Goal: Information Seeking & Learning: Learn about a topic

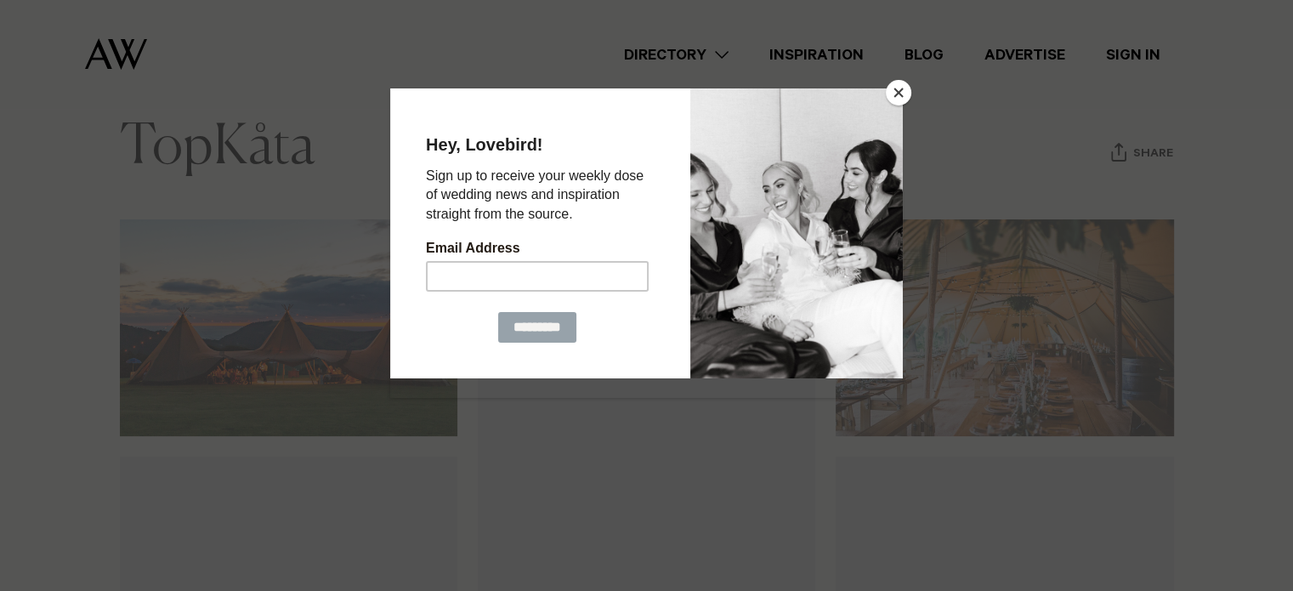
scroll to position [204, 0]
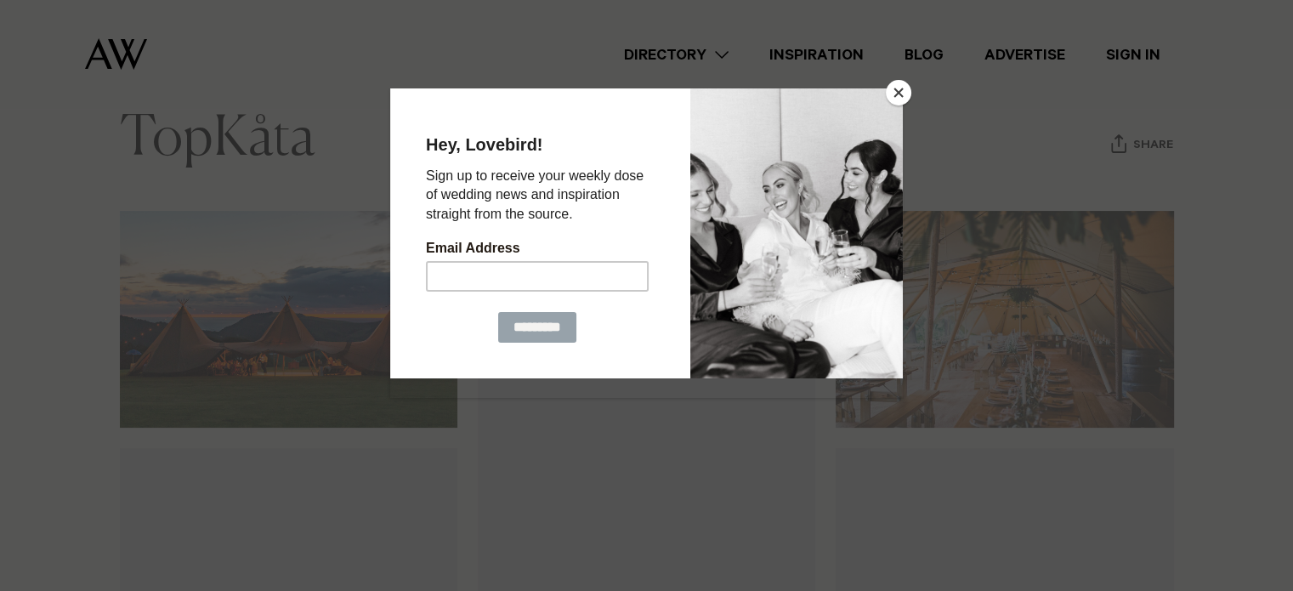
click at [897, 95] on button "Close" at bounding box center [899, 93] width 26 height 26
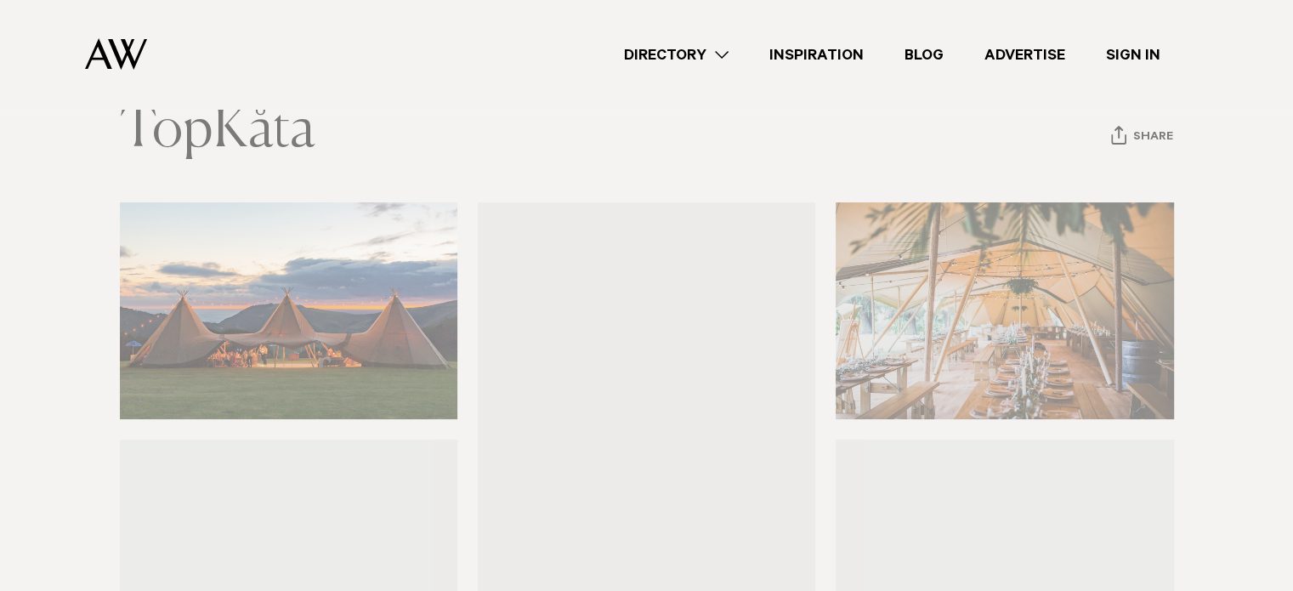
scroll to position [173, 0]
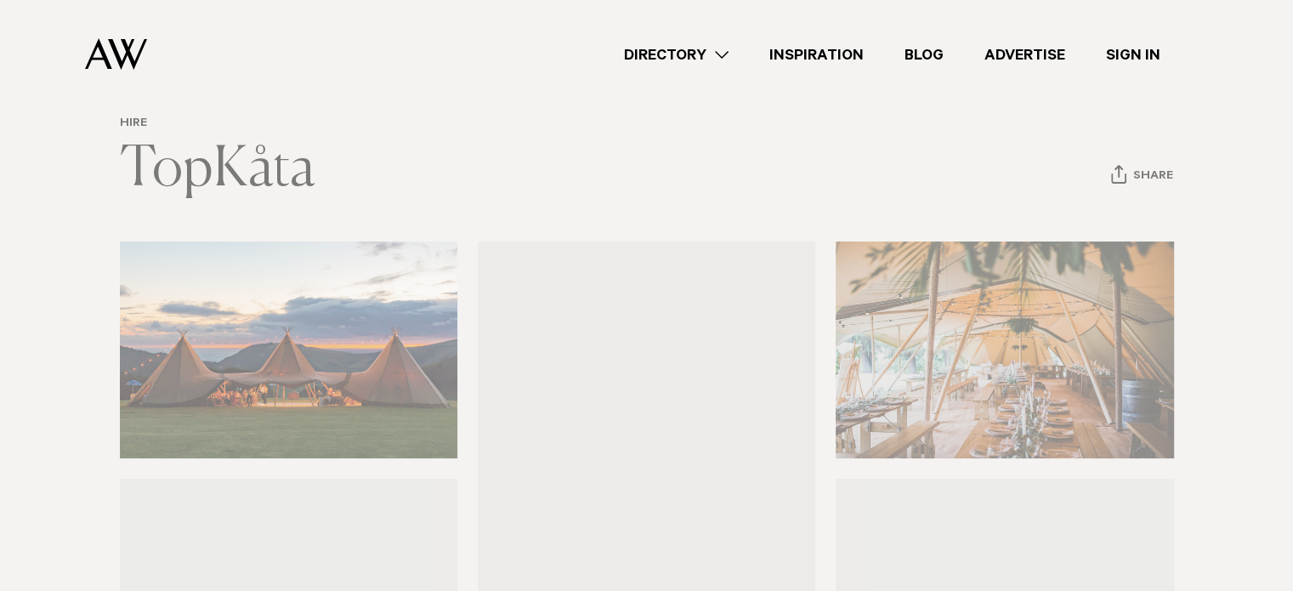
click at [725, 49] on link "Directory" at bounding box center [676, 54] width 145 height 23
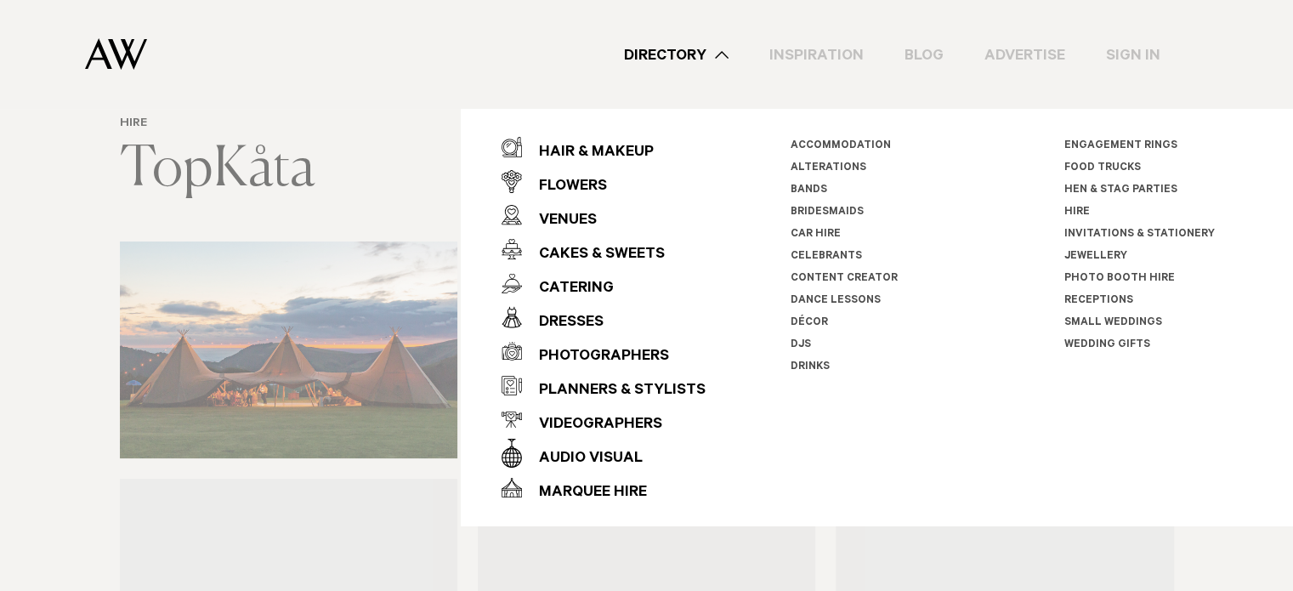
click at [1119, 162] on link "Food Trucks" at bounding box center [1102, 168] width 77 height 12
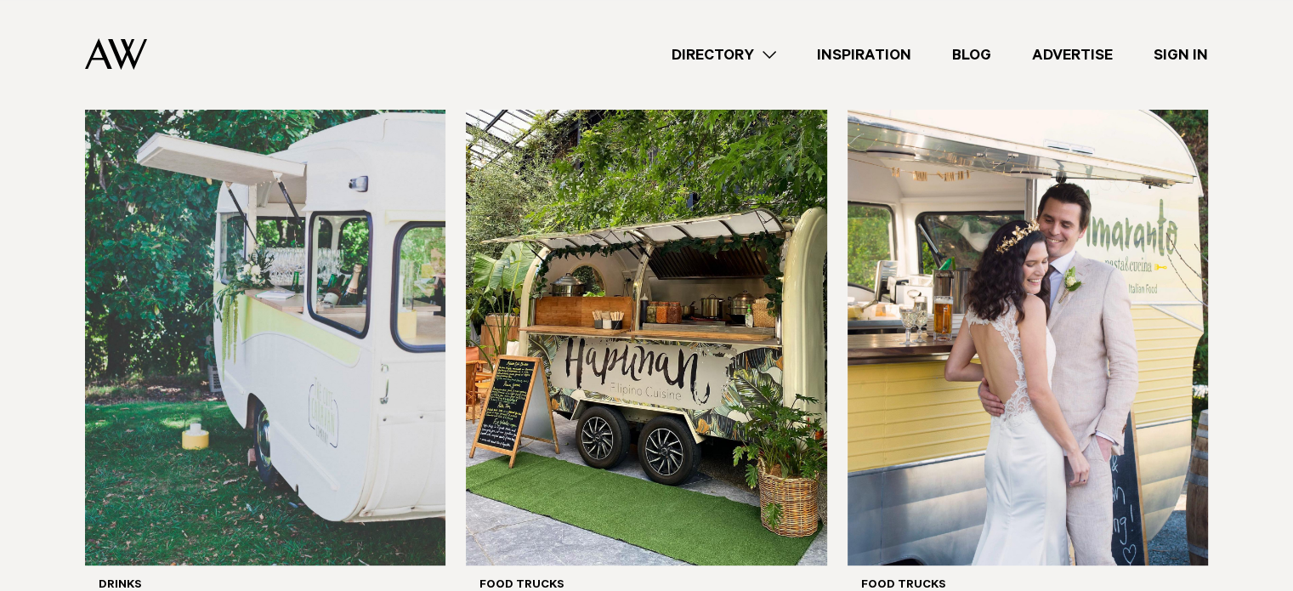
scroll to position [463, 0]
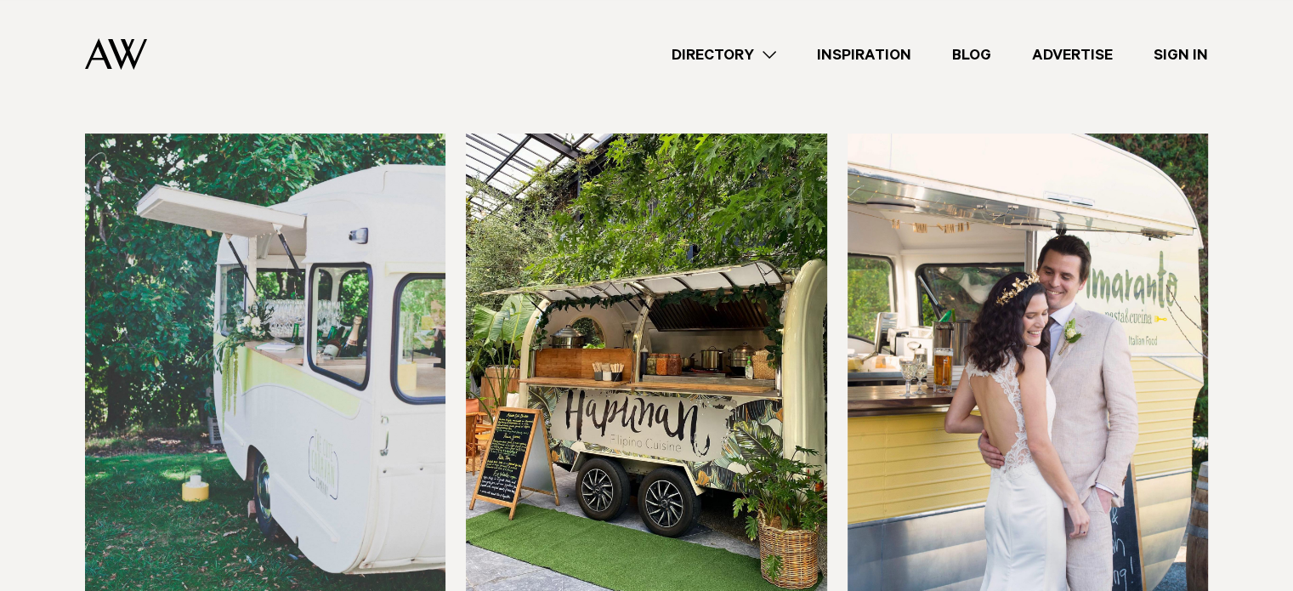
drag, startPoint x: 1305, startPoint y: 105, endPoint x: 1297, endPoint y: 196, distance: 92.1
click at [686, 366] on img at bounding box center [646, 375] width 360 height 484
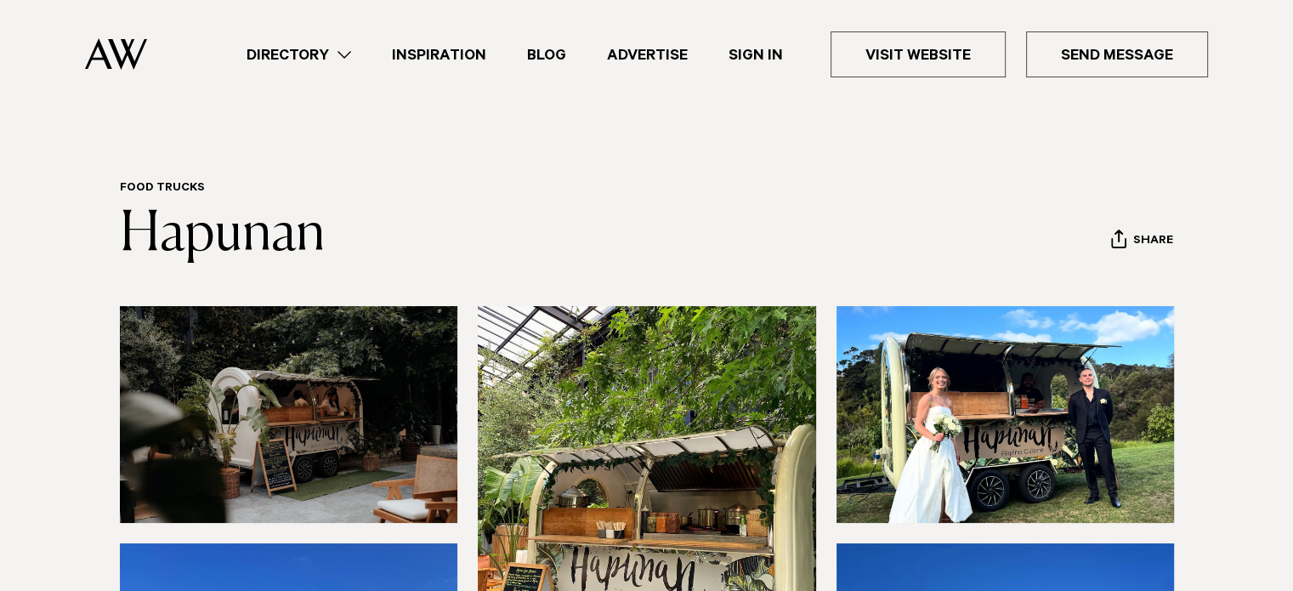
drag, startPoint x: 1303, startPoint y: 102, endPoint x: 1305, endPoint y: 84, distance: 17.9
click at [350, 62] on link "Directory" at bounding box center [298, 54] width 145 height 23
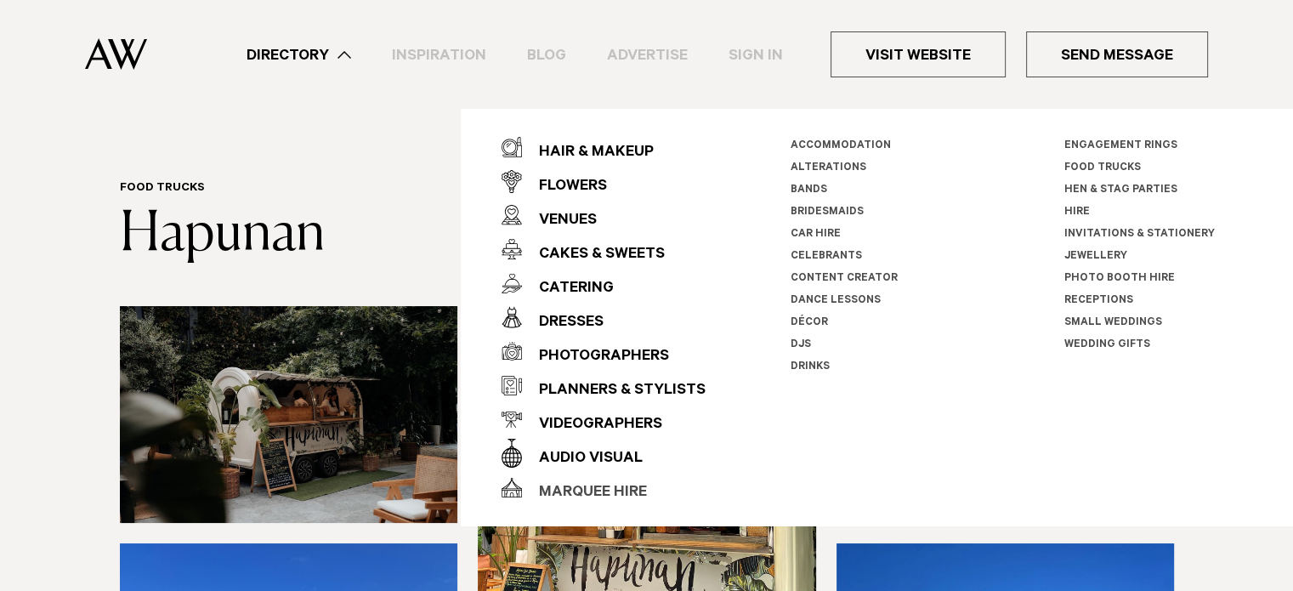
click at [585, 489] on div "Marquee Hire" at bounding box center [584, 493] width 125 height 34
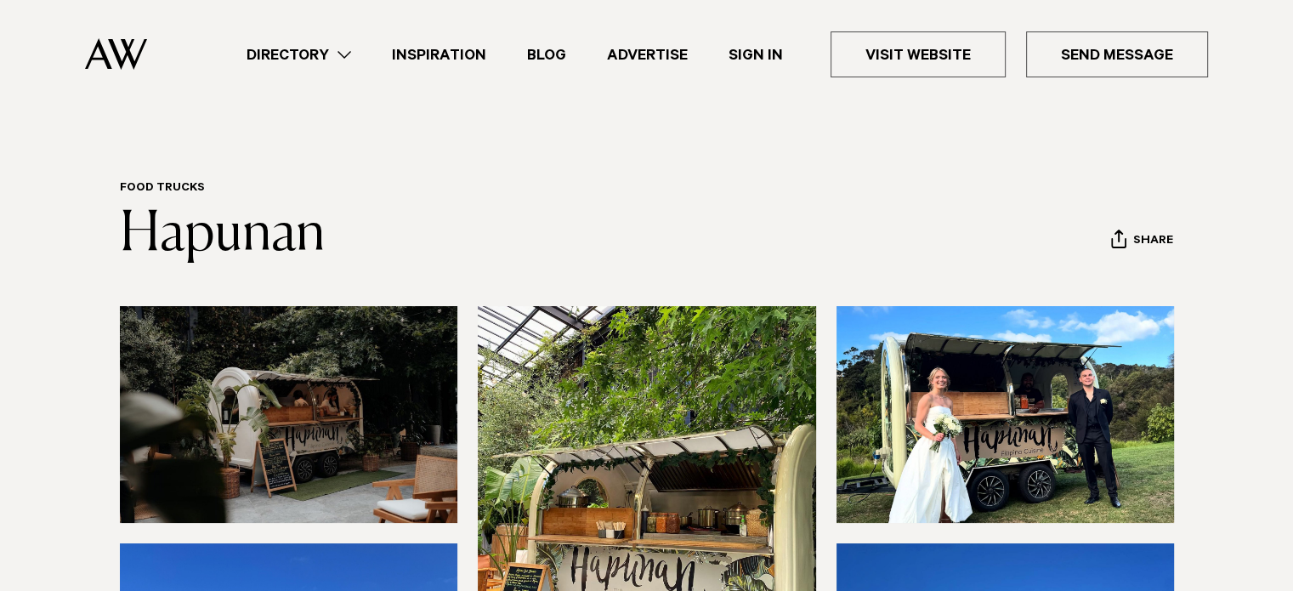
scroll to position [57, 0]
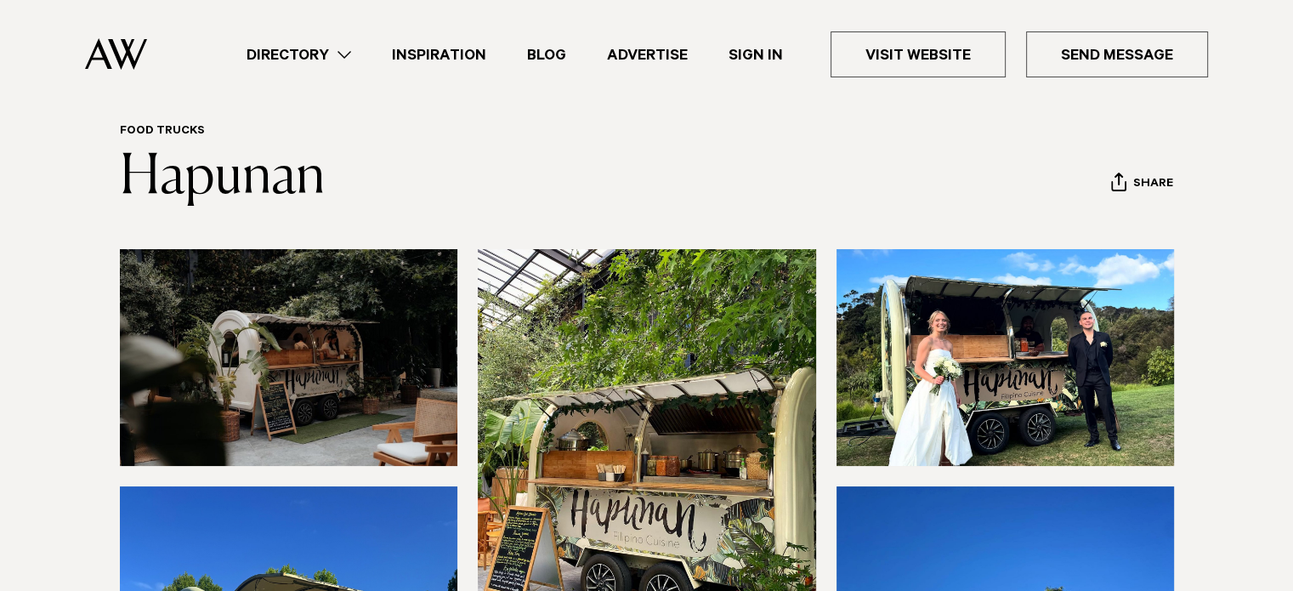
click at [355, 54] on link "Directory" at bounding box center [298, 54] width 145 height 23
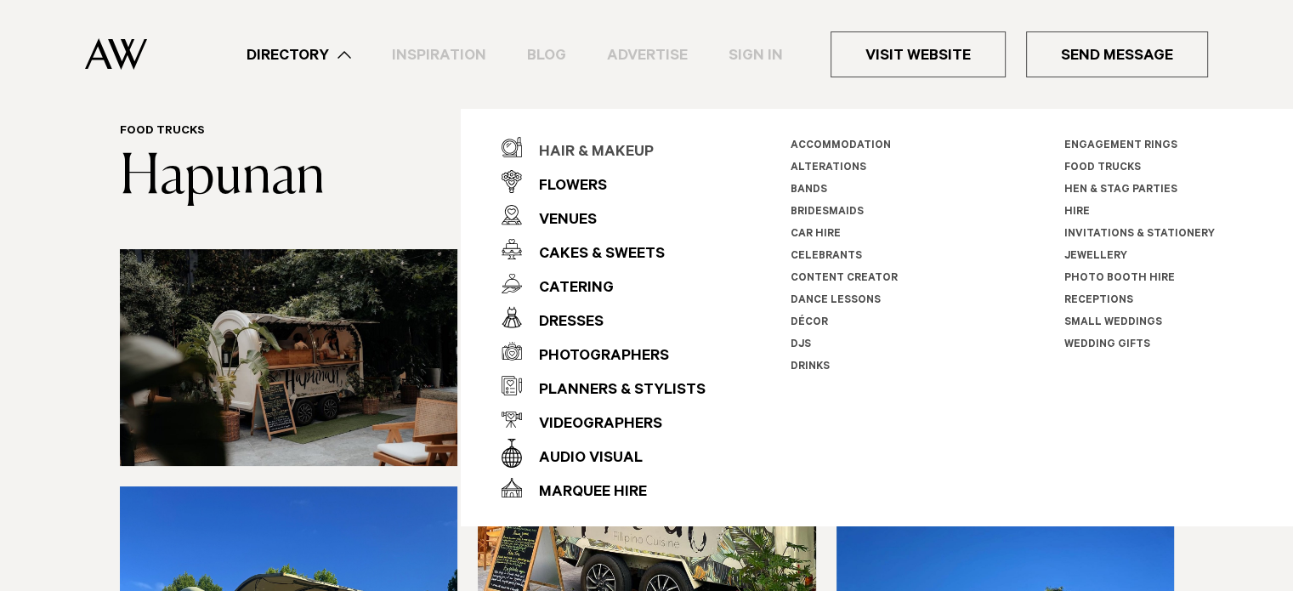
click at [622, 157] on div "Hair & Makeup" at bounding box center [588, 153] width 132 height 34
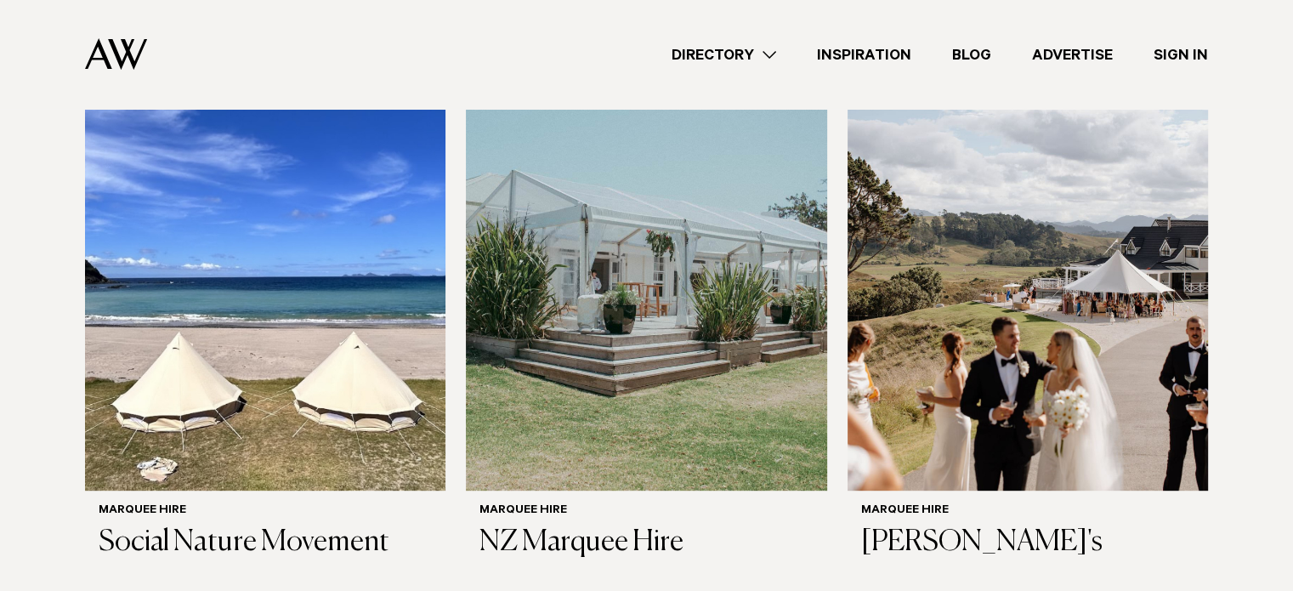
scroll to position [604, 0]
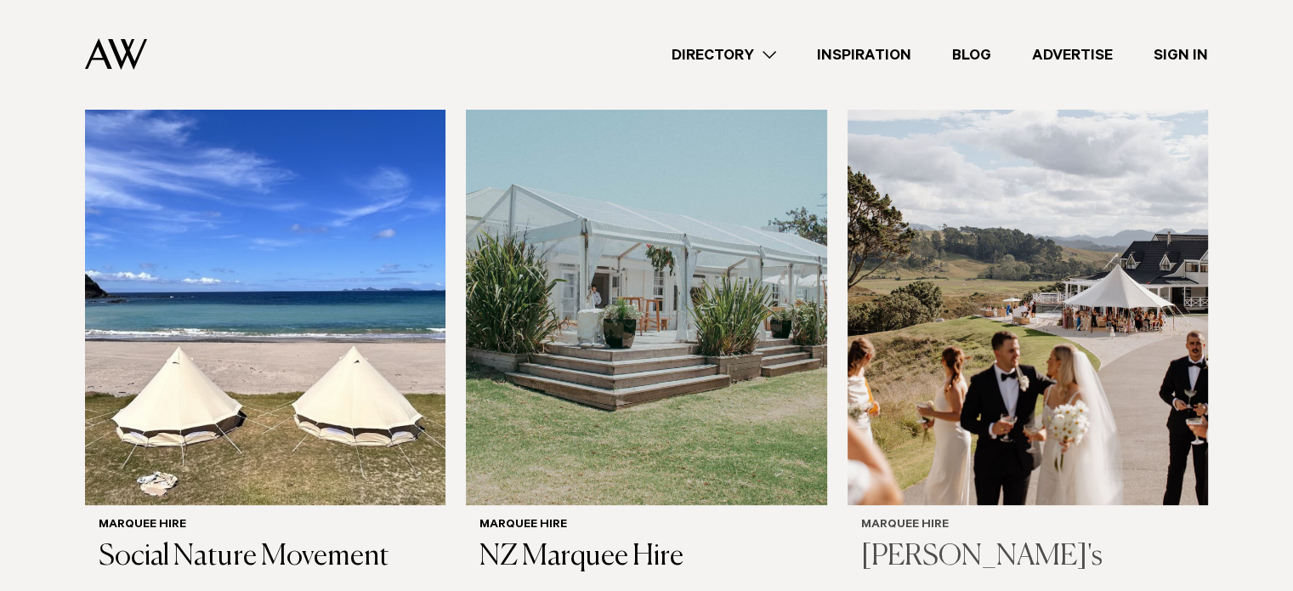
click at [1003, 348] on img at bounding box center [1028, 263] width 360 height 484
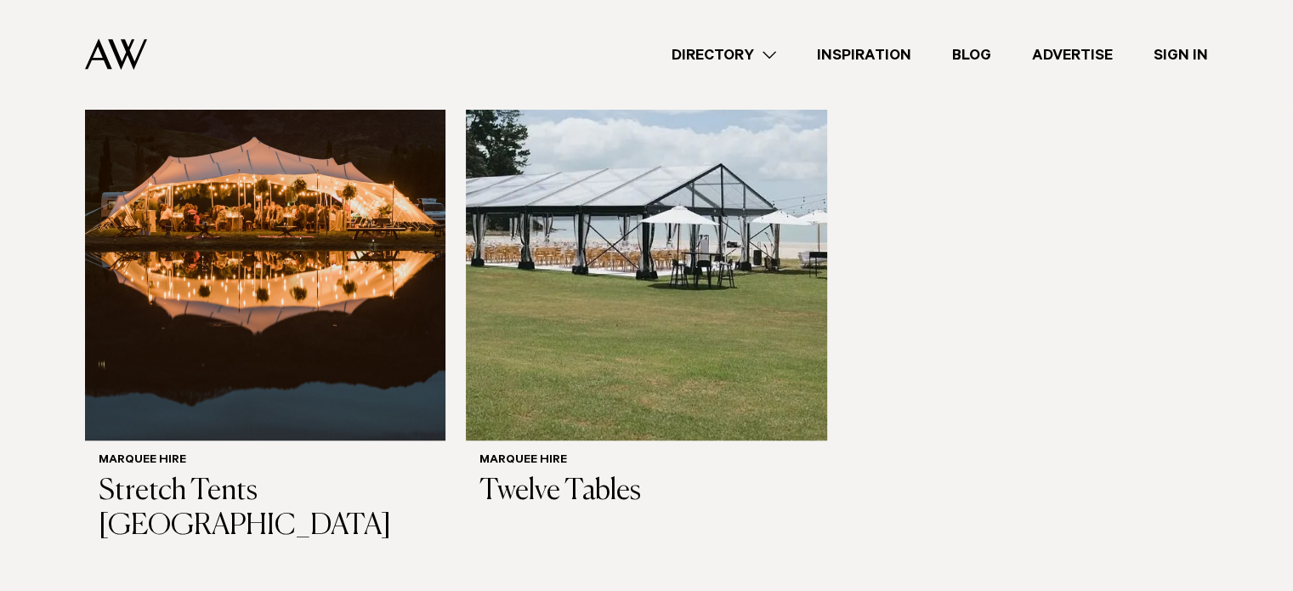
scroll to position [1286, 0]
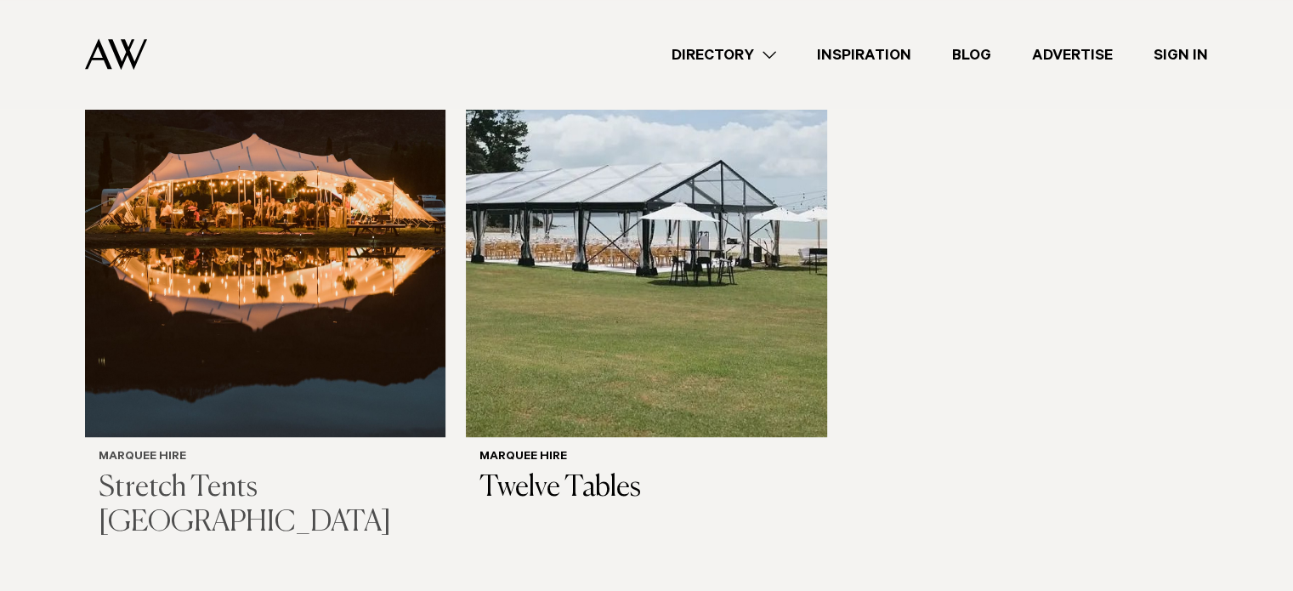
click at [370, 344] on img at bounding box center [265, 194] width 360 height 484
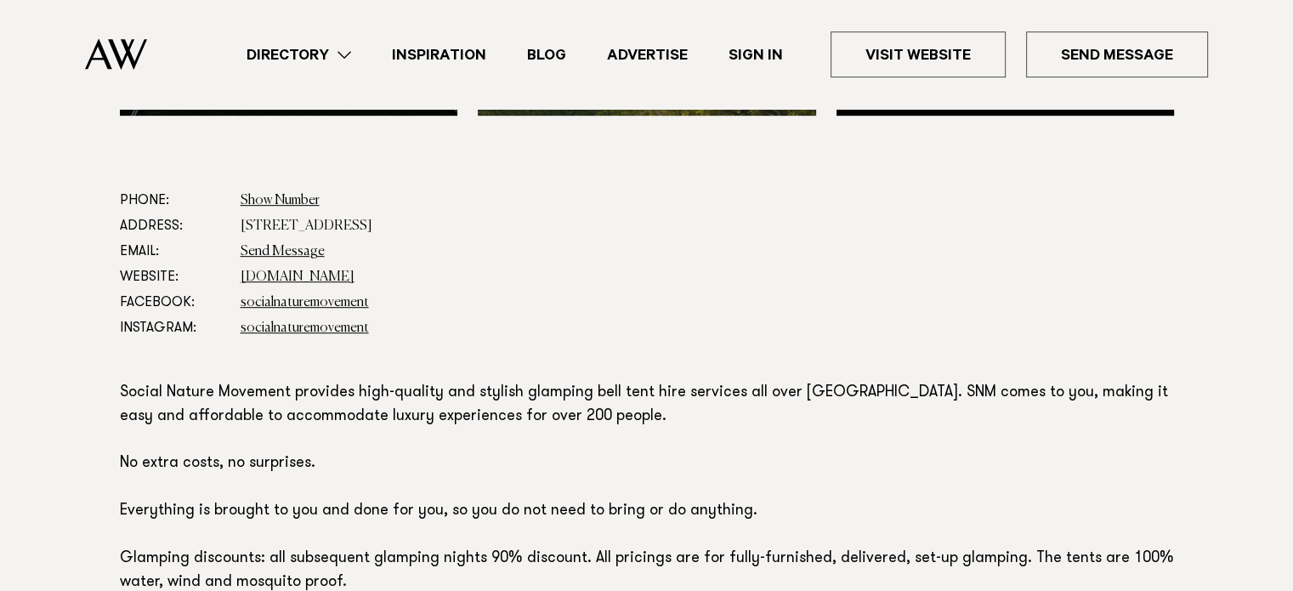
scroll to position [857, 0]
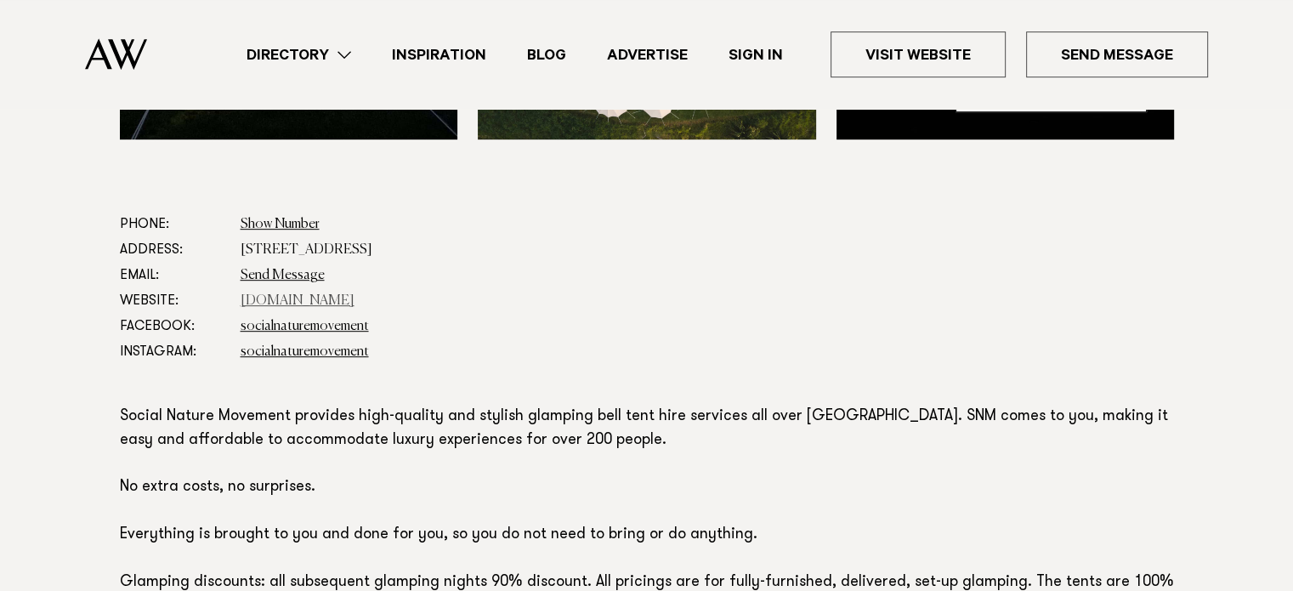
click at [350, 304] on link "[DOMAIN_NAME]" at bounding box center [298, 301] width 114 height 14
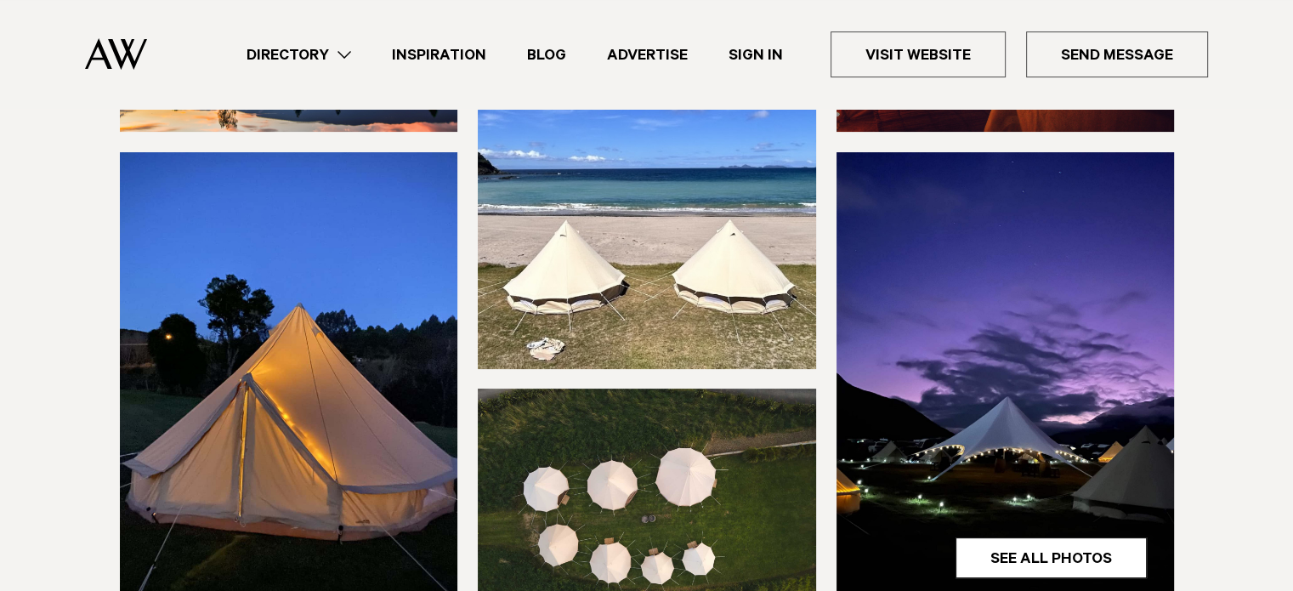
scroll to position [367, 0]
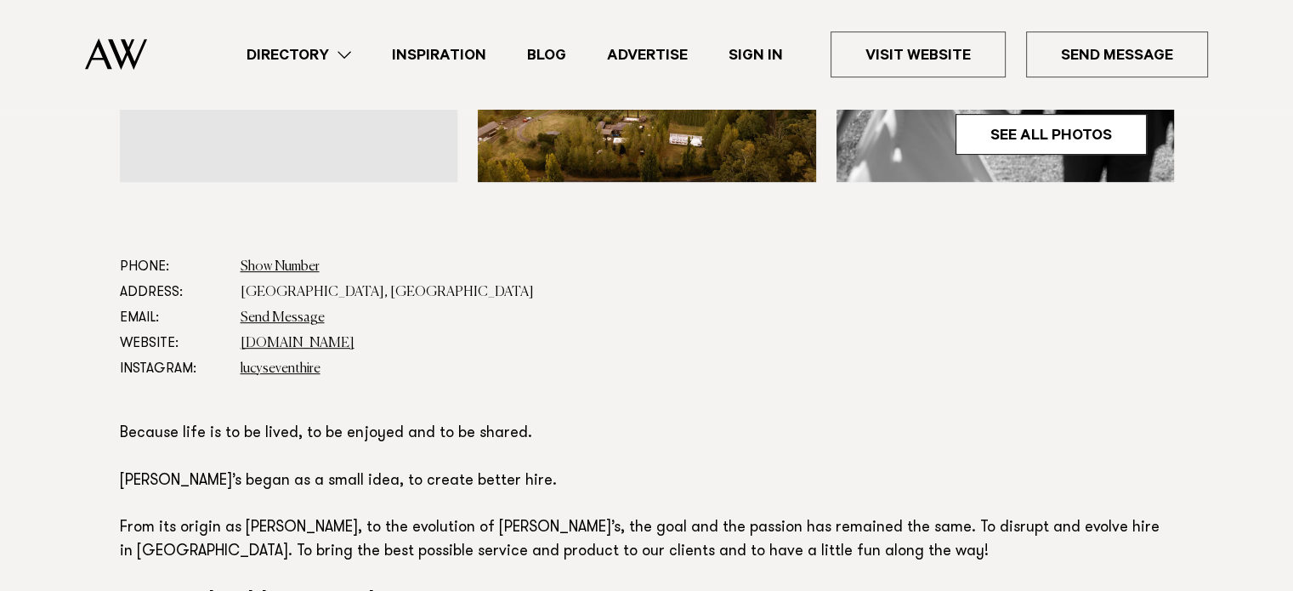
scroll to position [823, 0]
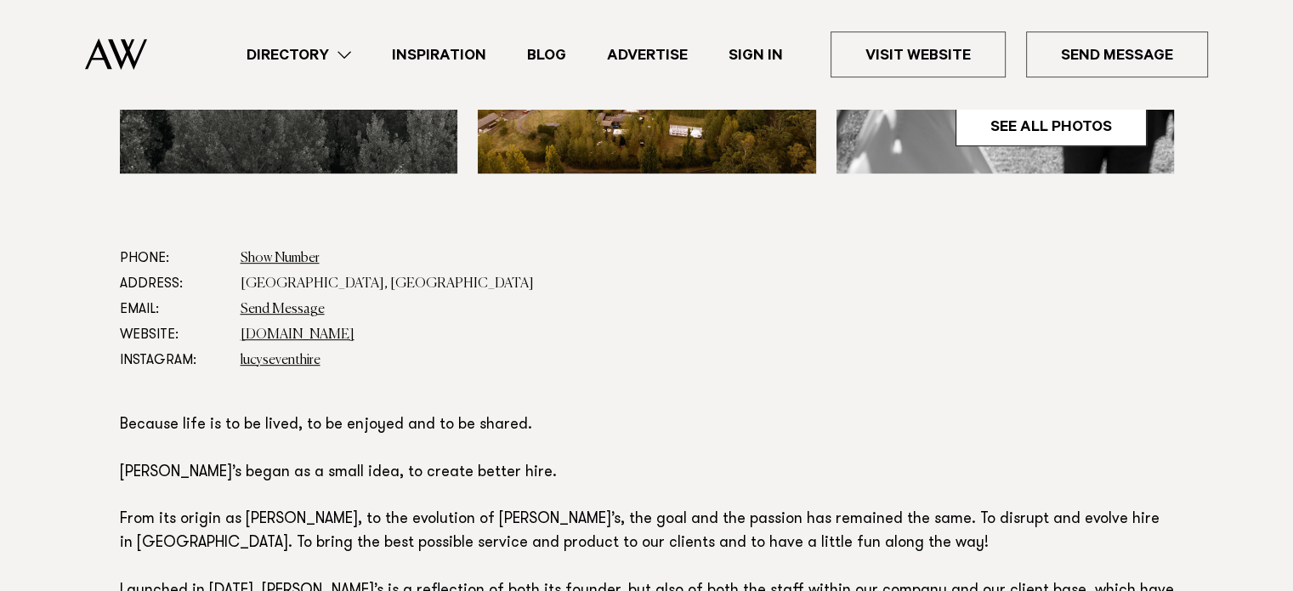
click at [288, 332] on link "[DOMAIN_NAME]" at bounding box center [298, 335] width 114 height 14
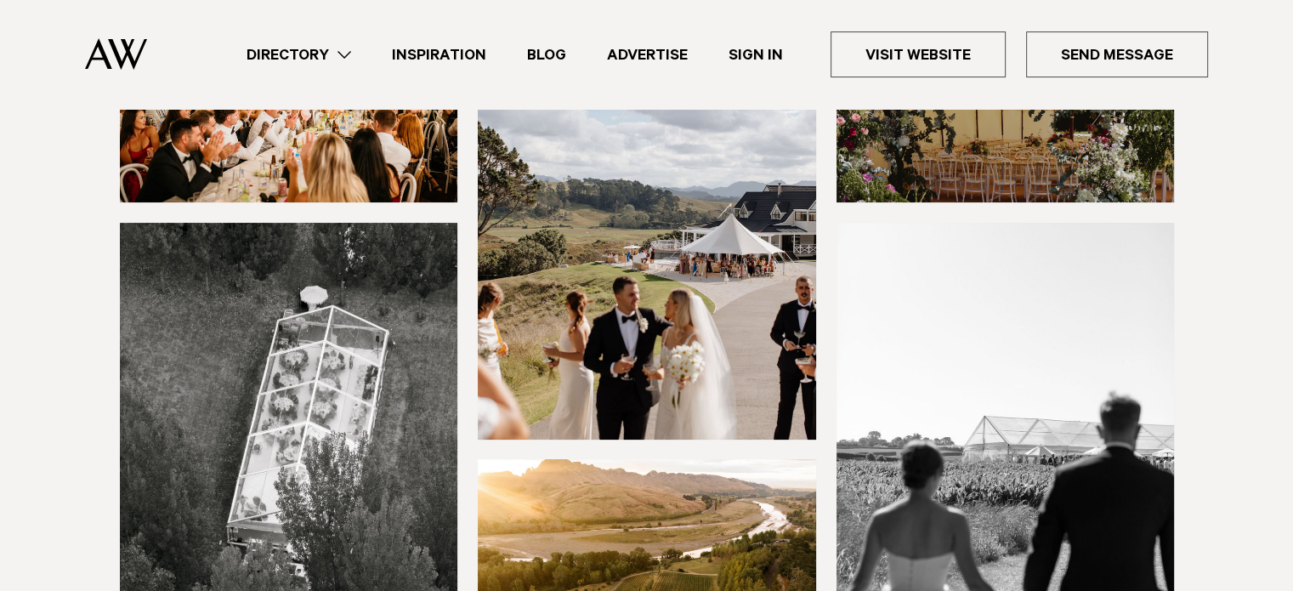
scroll to position [0, 0]
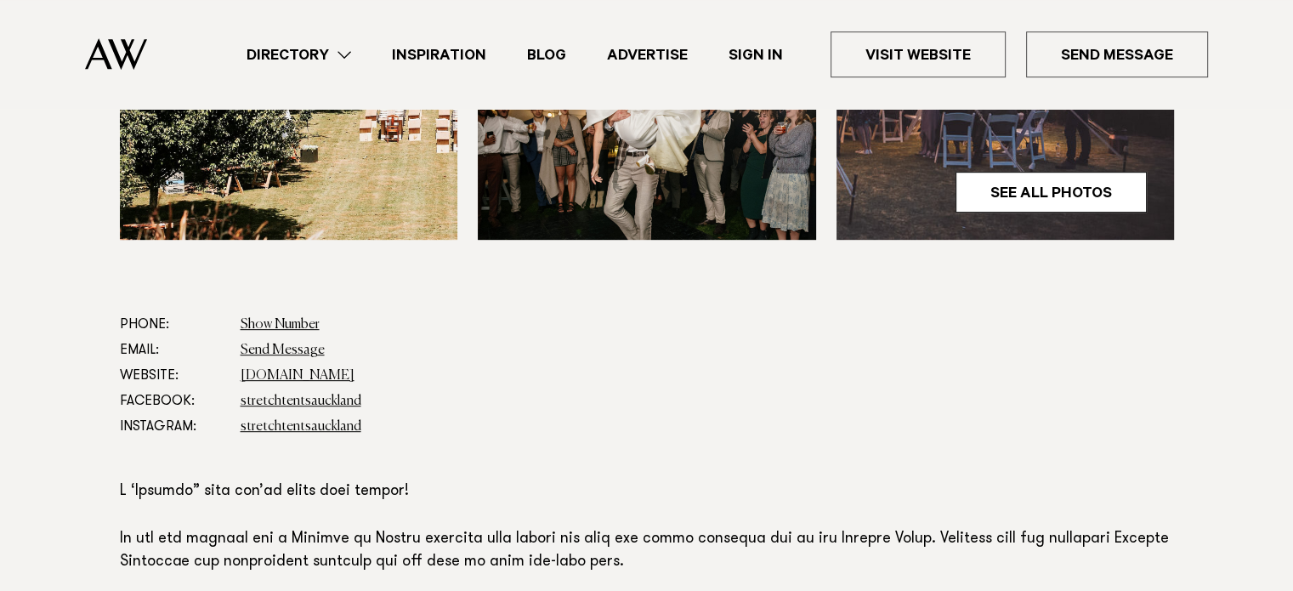
scroll to position [833, 0]
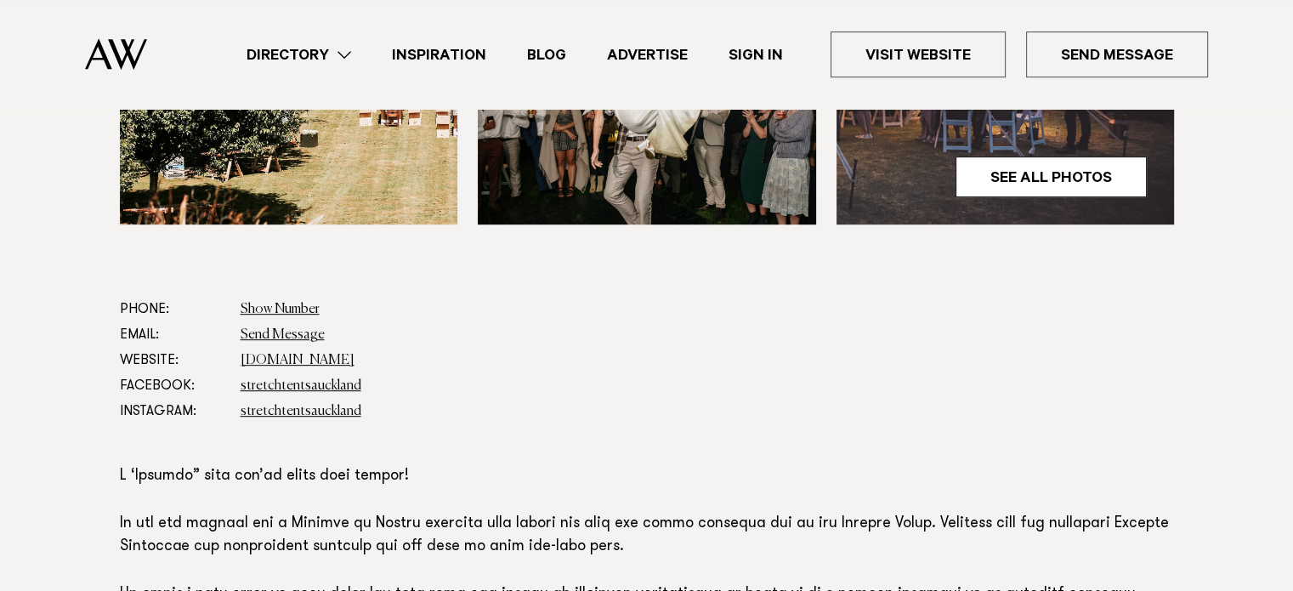
drag, startPoint x: 1303, startPoint y: 67, endPoint x: 1299, endPoint y: 181, distance: 114.0
click at [291, 354] on link "stretchtents.co.nz" at bounding box center [298, 361] width 114 height 14
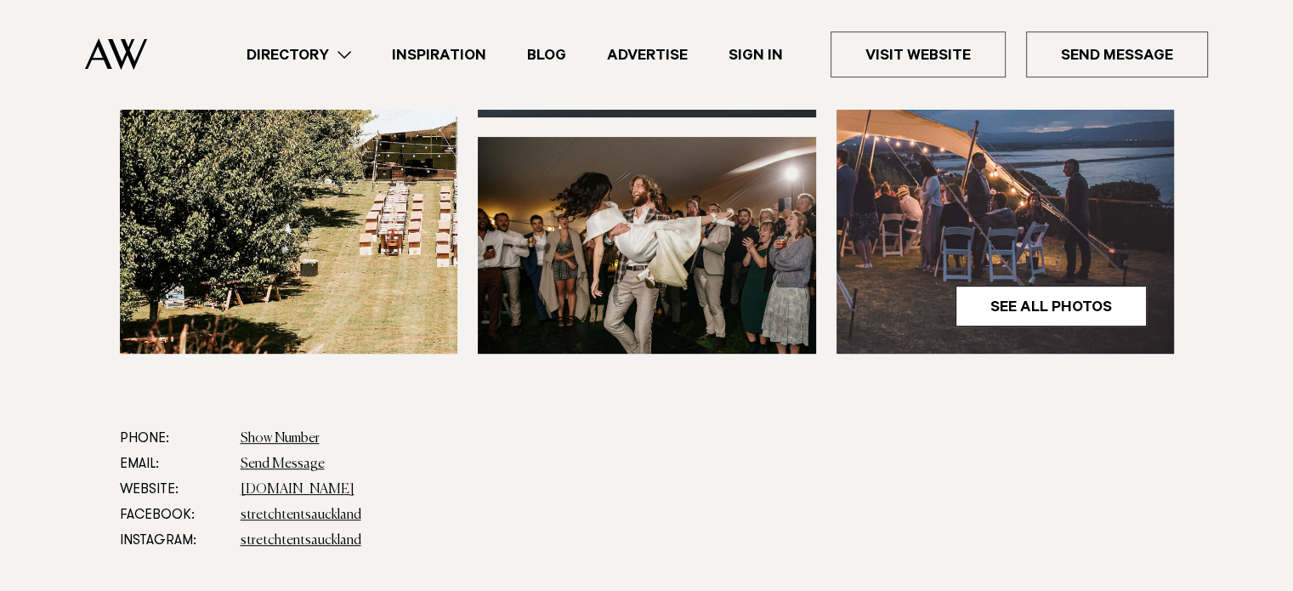
scroll to position [0, 0]
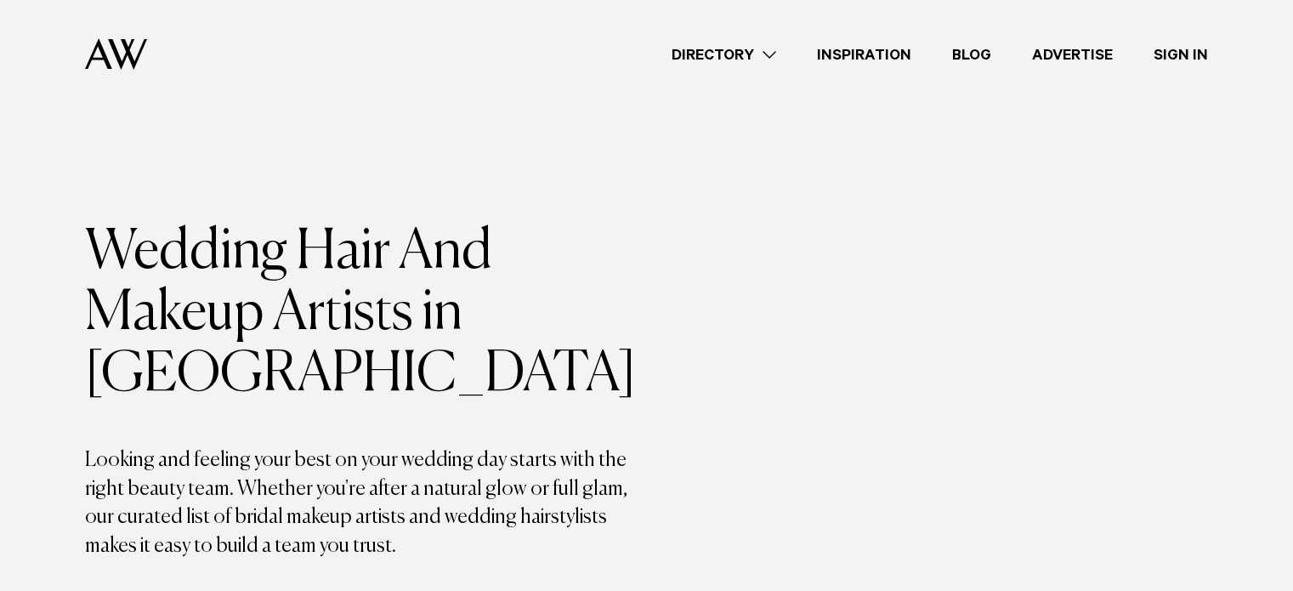
click at [766, 68] on div "Directory Hair & Makeup Flowers Venues Cakes & Sweets" at bounding box center [684, 54] width 1047 height 109
click at [769, 57] on link "Directory" at bounding box center [723, 54] width 145 height 23
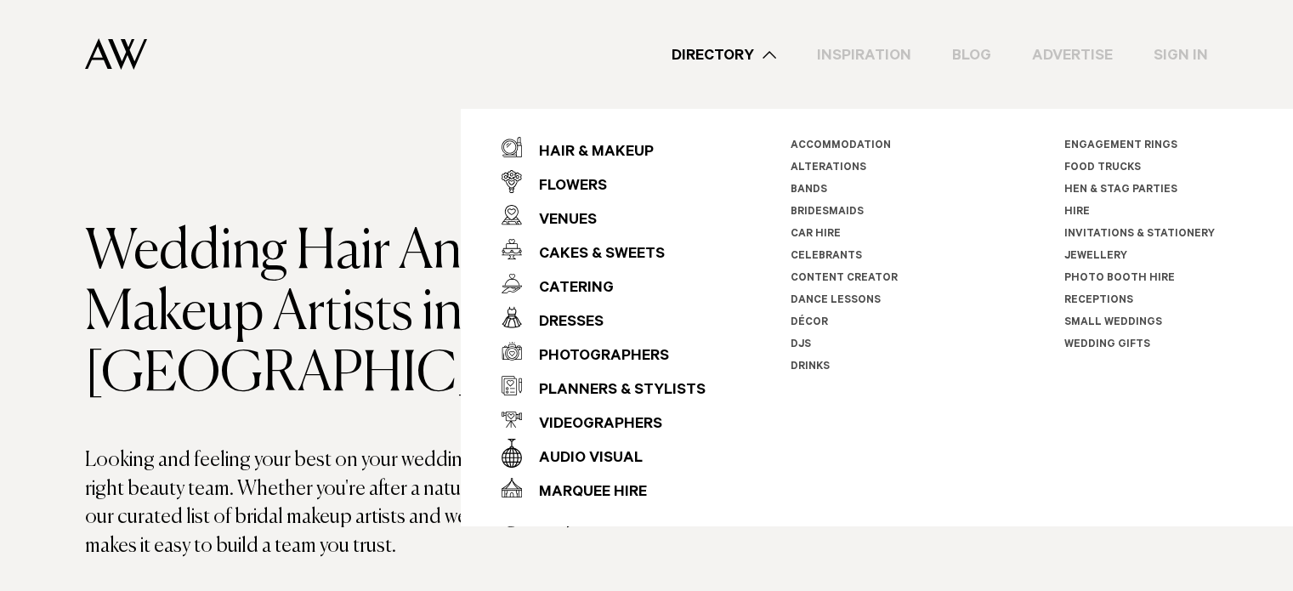
click at [1121, 317] on link "Small Weddings" at bounding box center [1113, 323] width 98 height 12
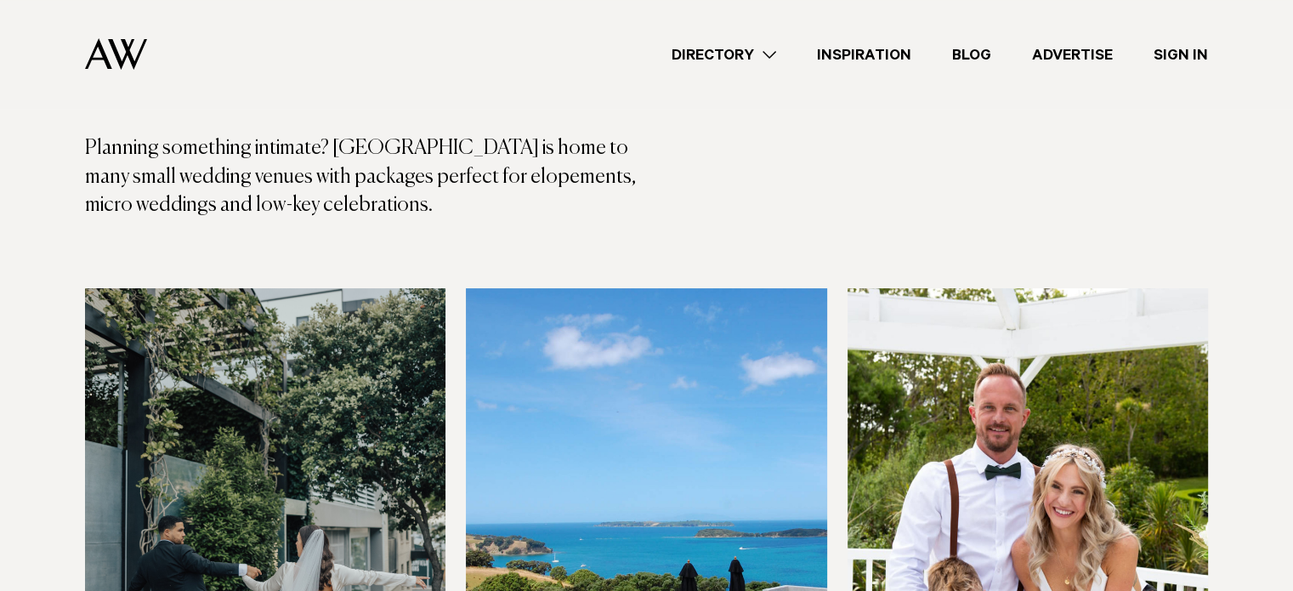
scroll to position [248, 0]
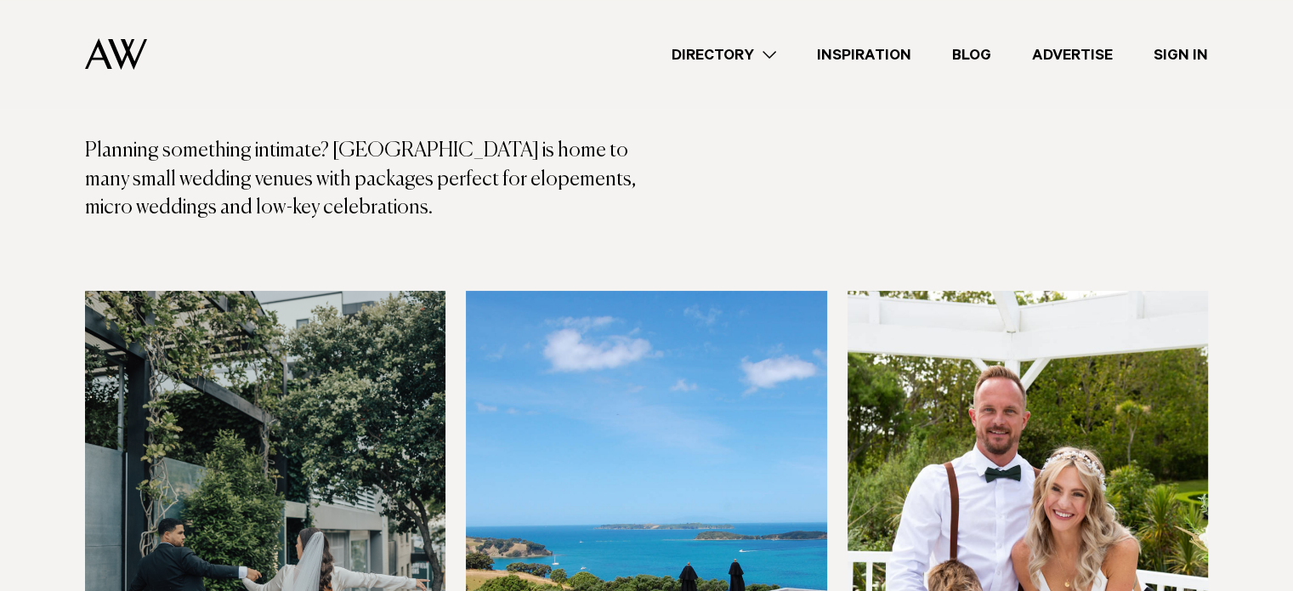
click at [767, 50] on link "Directory" at bounding box center [723, 54] width 145 height 23
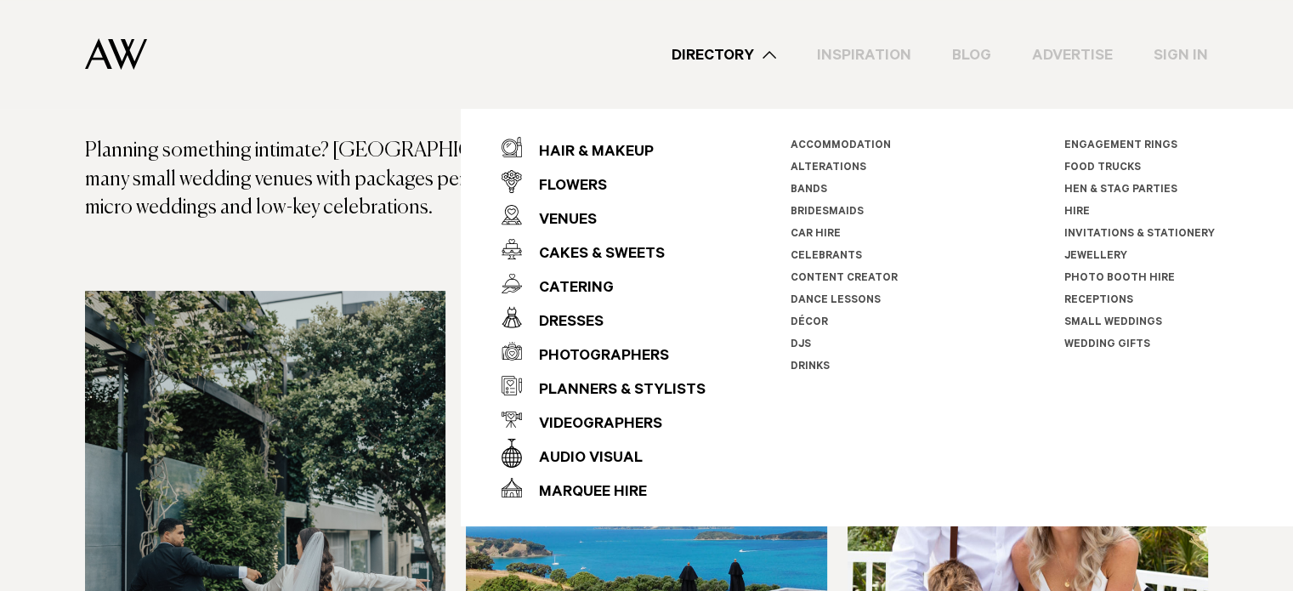
click at [1074, 207] on link "Hire" at bounding box center [1077, 213] width 26 height 12
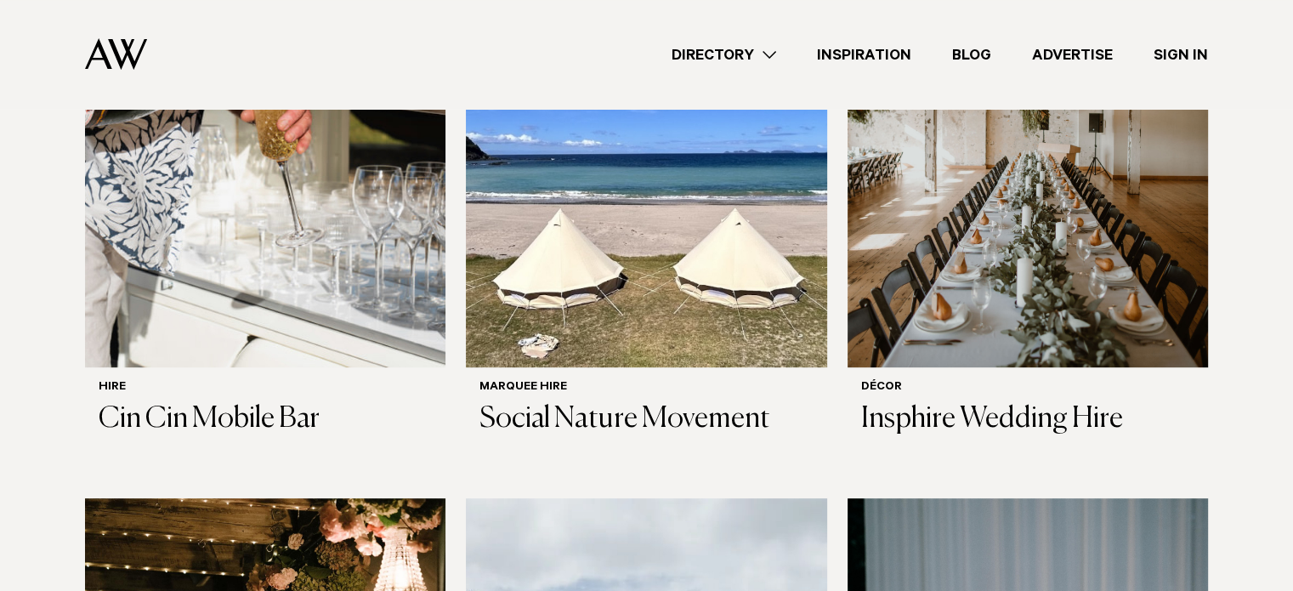
scroll to position [700, 0]
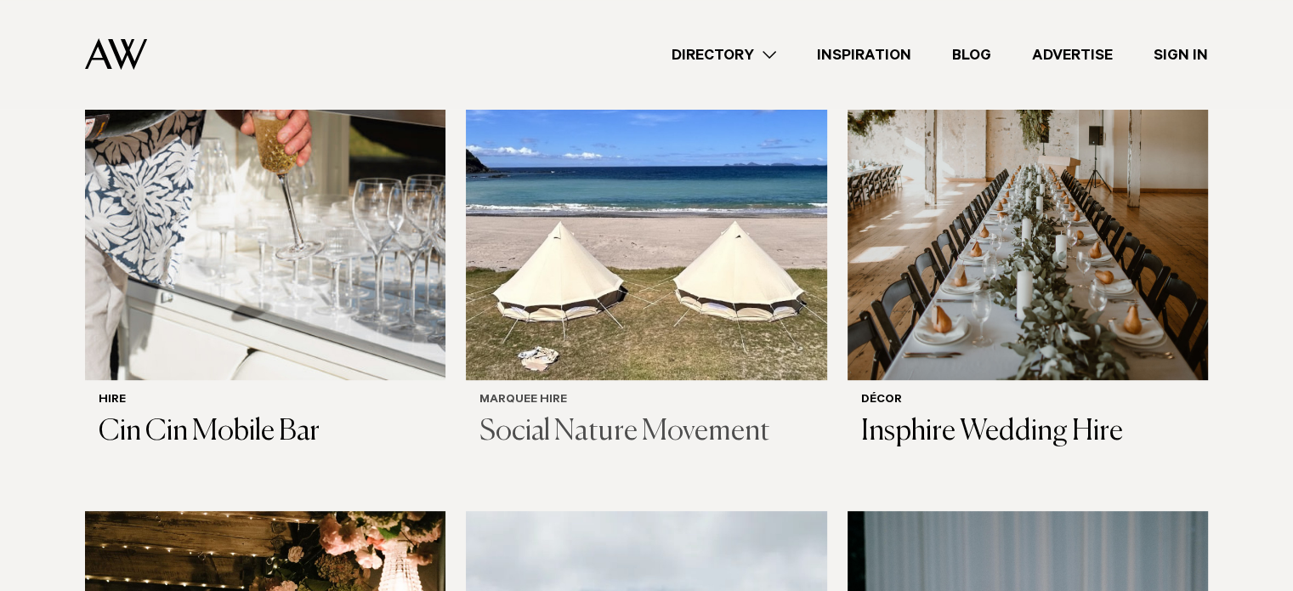
click at [657, 327] on img at bounding box center [646, 138] width 360 height 484
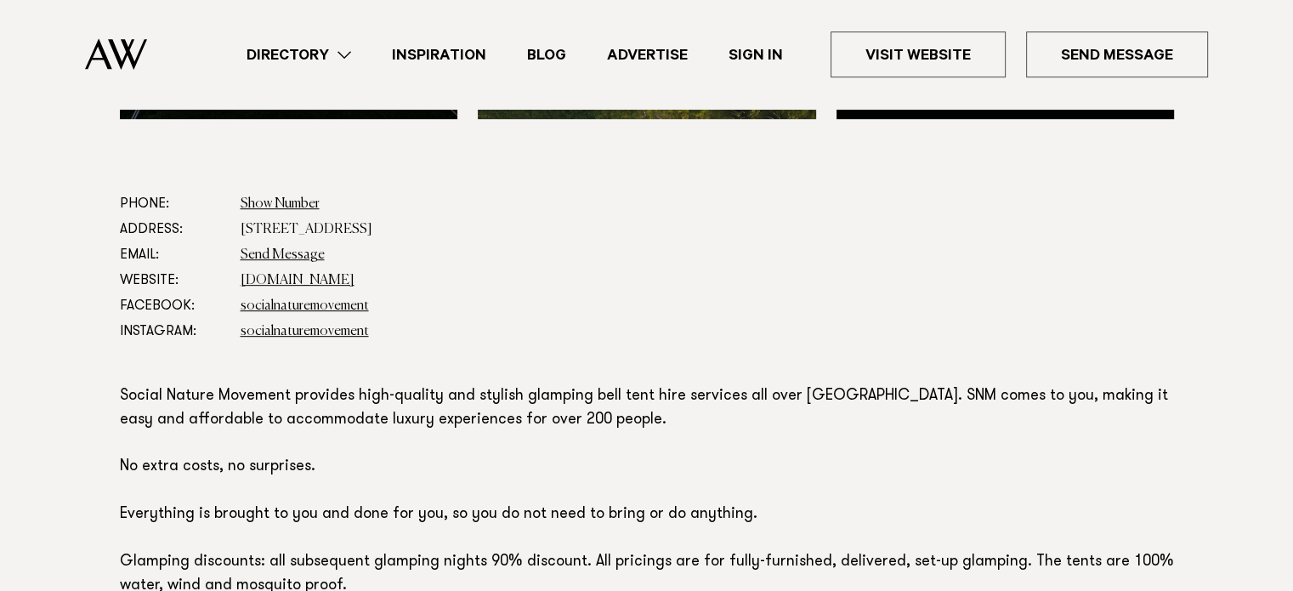
scroll to position [890, 0]
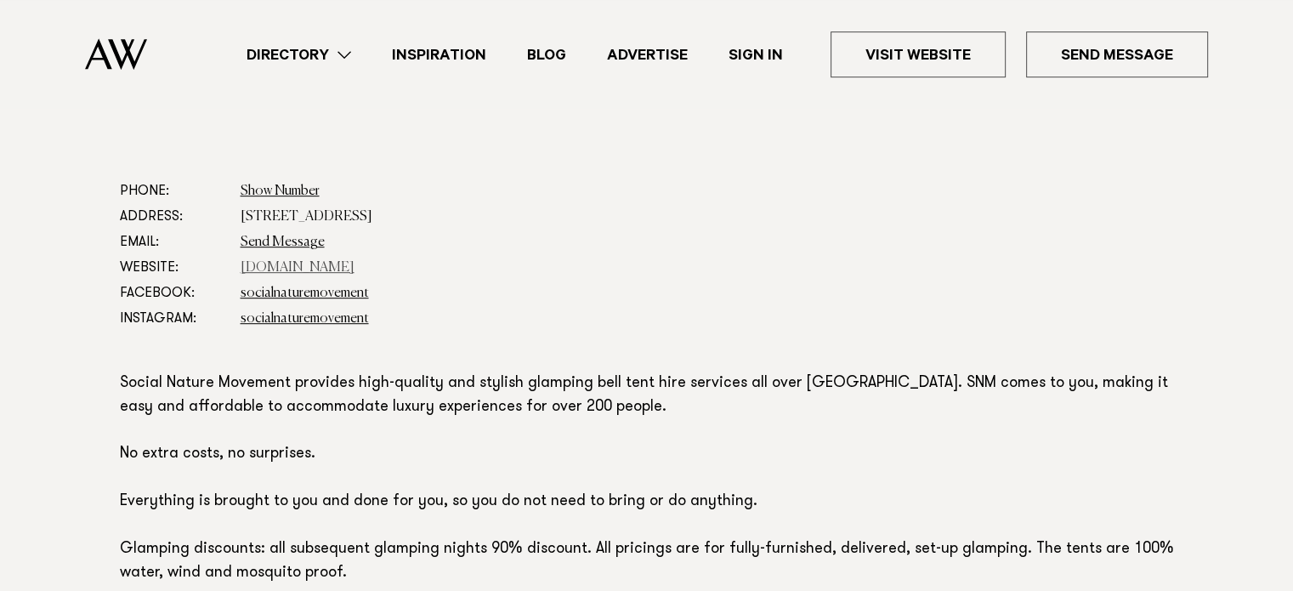
click at [333, 264] on link "[DOMAIN_NAME]" at bounding box center [298, 268] width 114 height 14
